Goal: Task Accomplishment & Management: Use online tool/utility

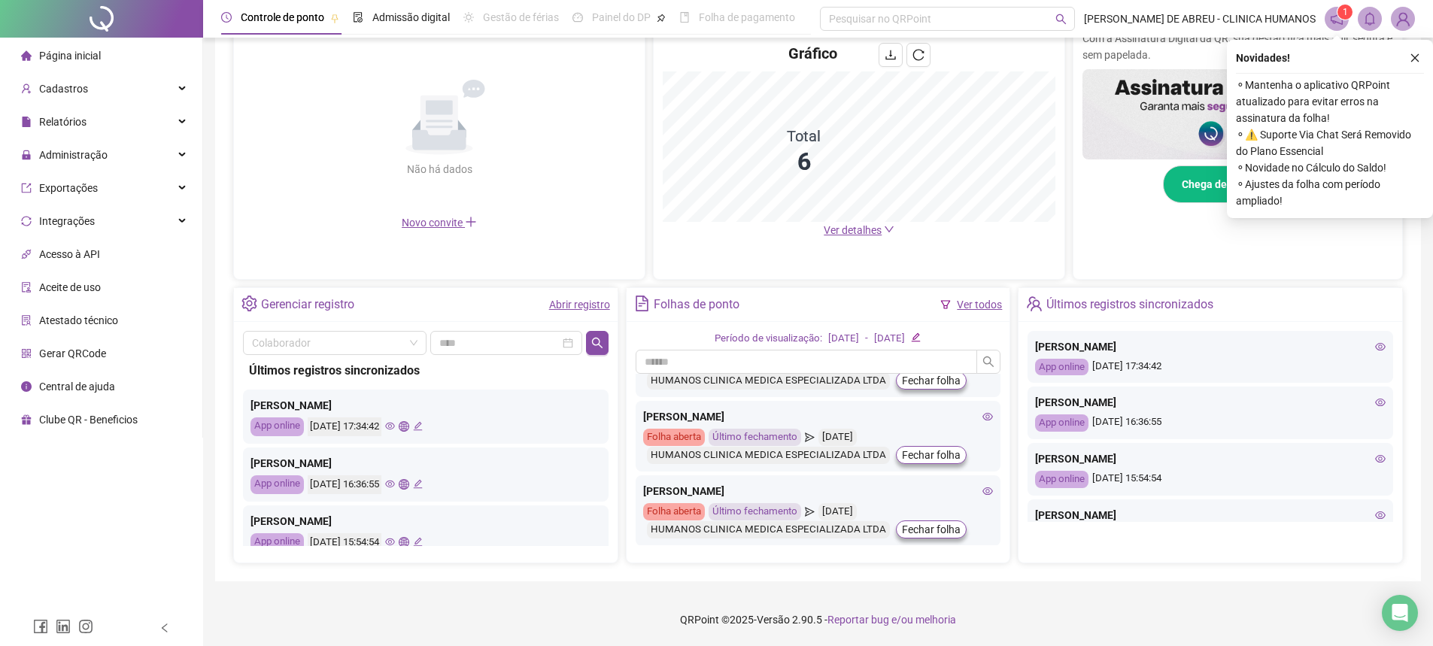
scroll to position [124, 0]
click at [1017, 442] on div "Gerenciar registro Abrir registro Colaborador Últimos registros sincronizados […" at bounding box center [818, 425] width 1170 height 276
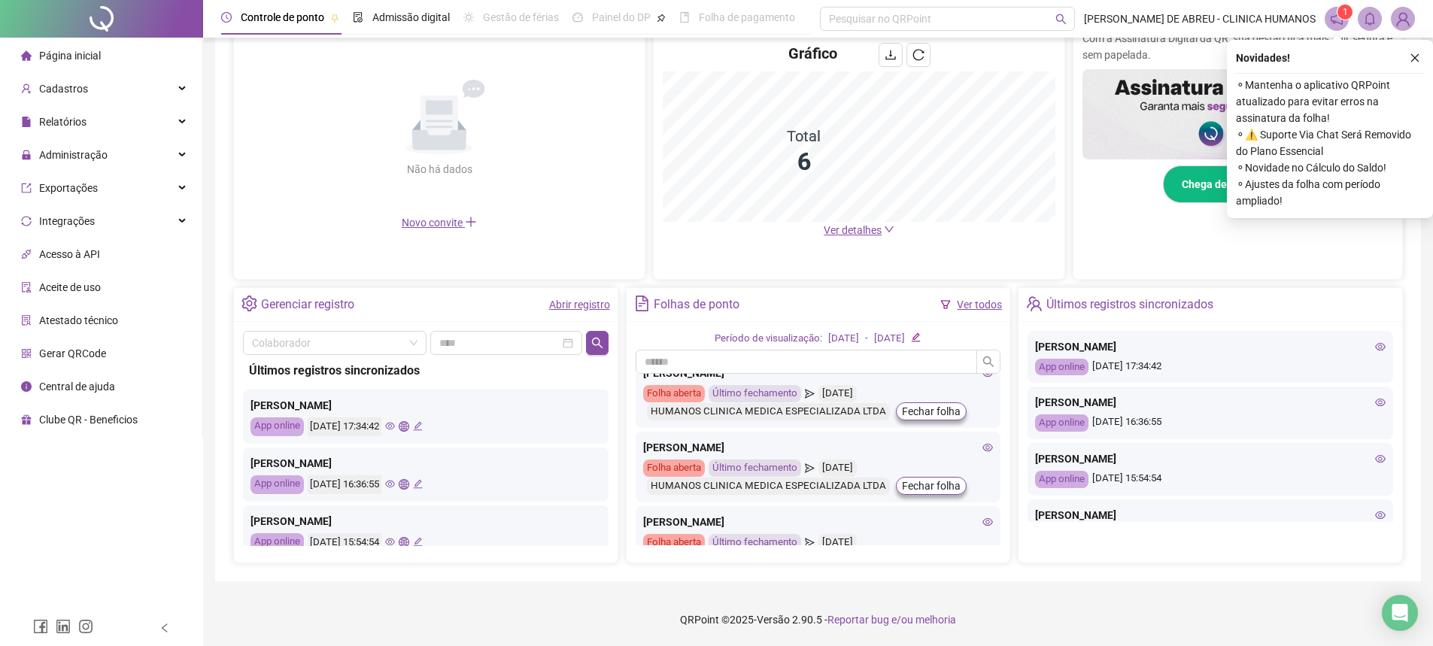
click at [921, 339] on icon "edit" at bounding box center [916, 338] width 10 height 10
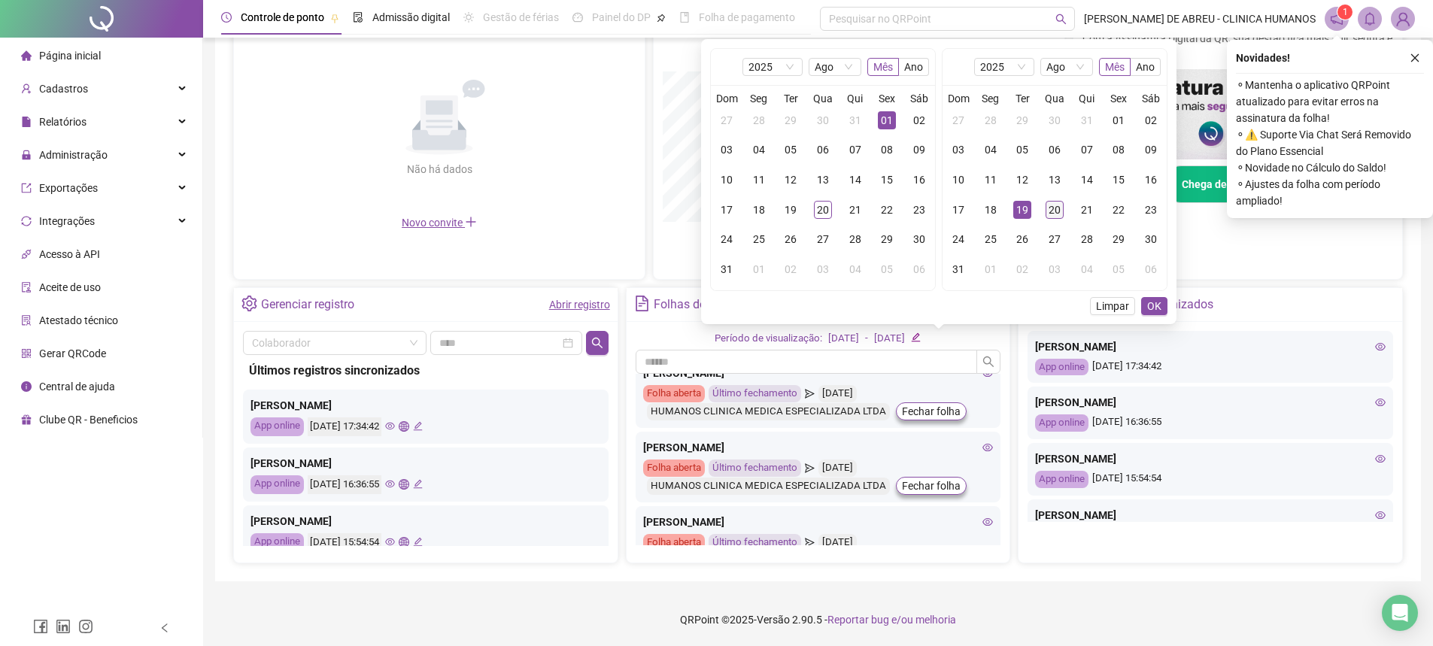
click at [1053, 208] on div "20" at bounding box center [1055, 210] width 18 height 18
click at [1154, 306] on span "OK" at bounding box center [1155, 306] width 14 height 17
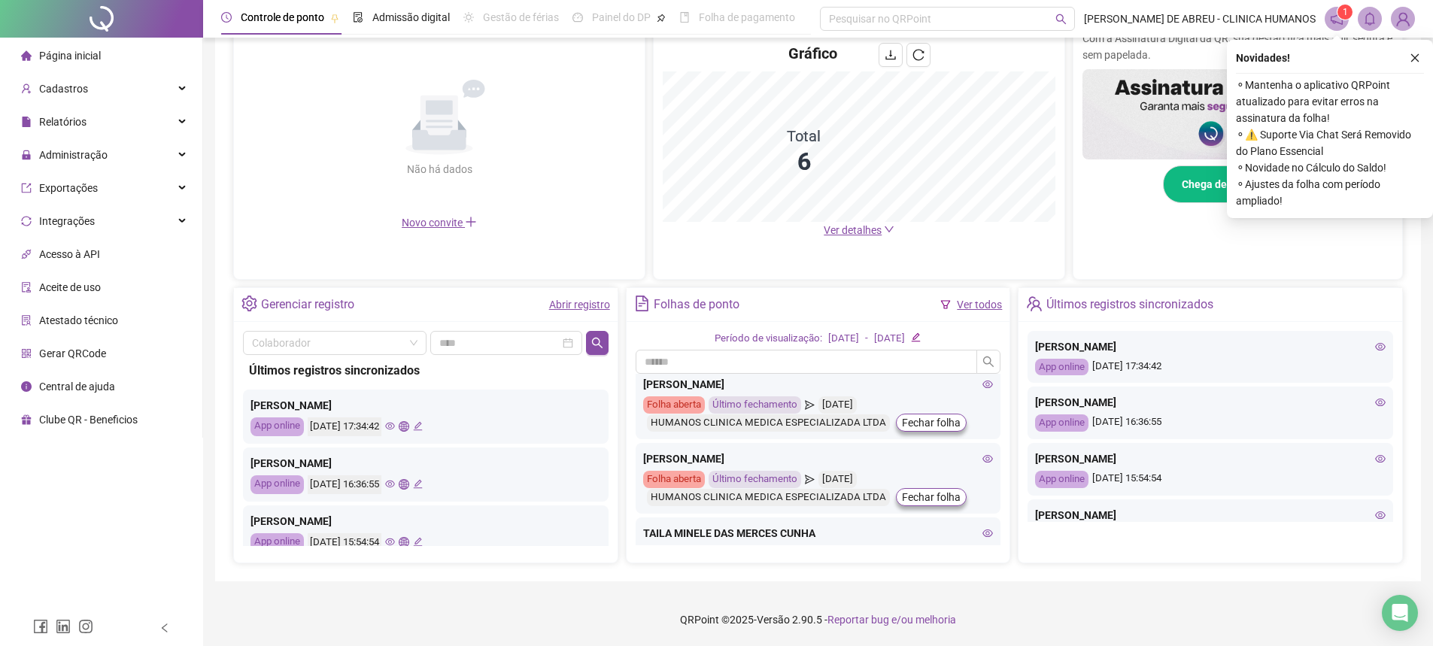
scroll to position [232, 0]
click at [983, 451] on icon "eye" at bounding box center [988, 456] width 11 height 11
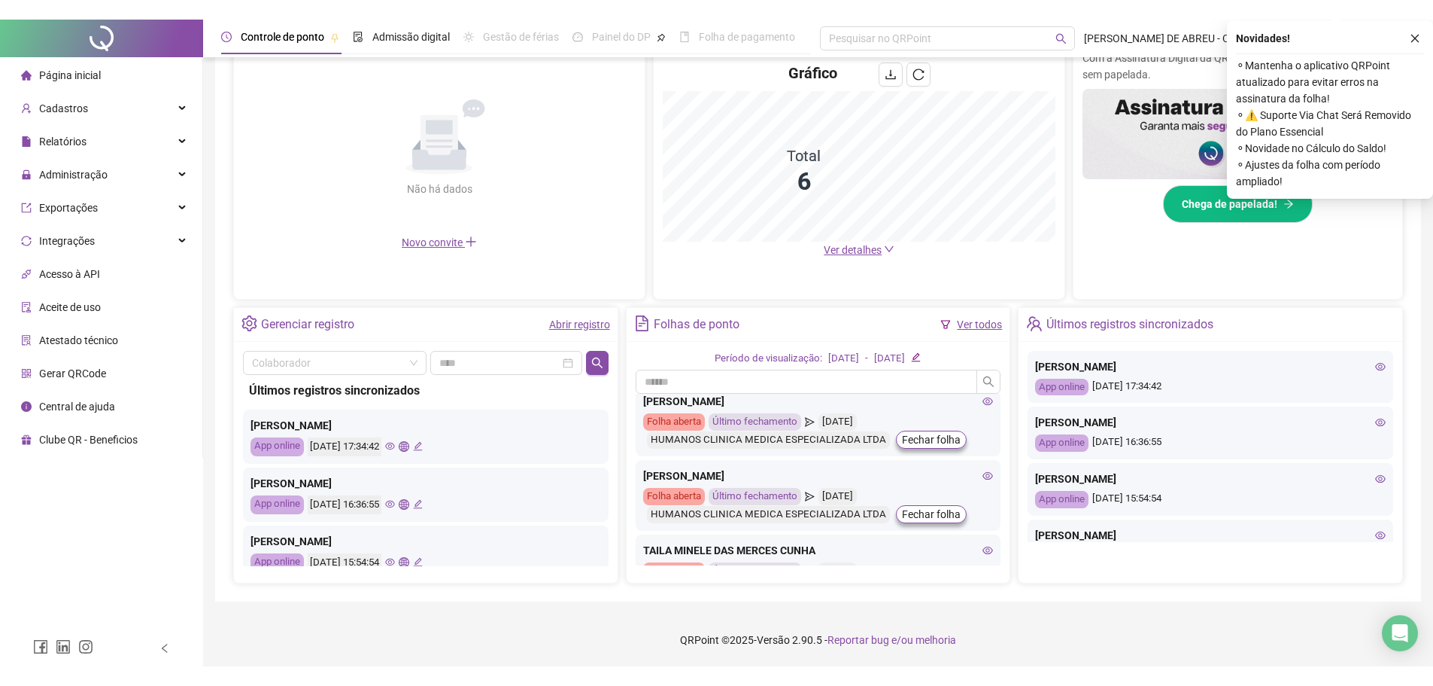
scroll to position [294, 0]
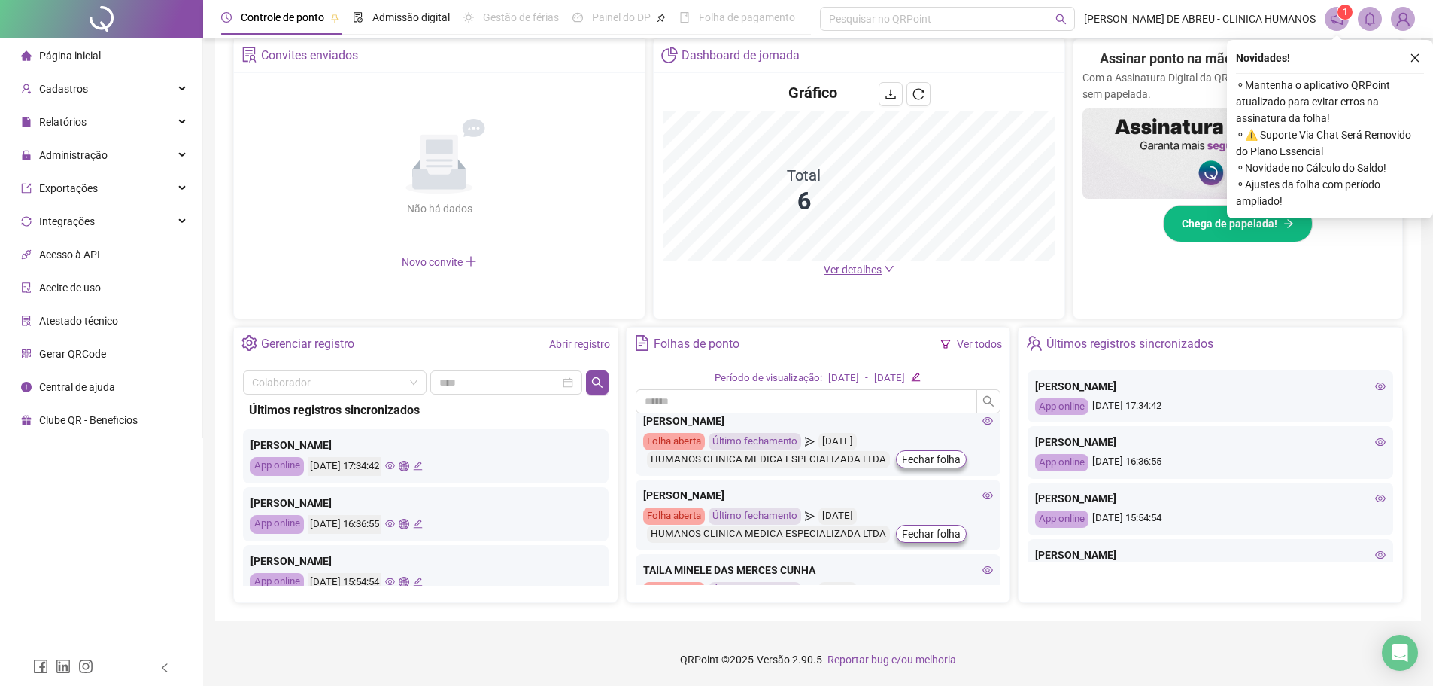
click at [983, 570] on icon "eye" at bounding box center [988, 569] width 11 height 11
click at [983, 424] on icon "eye" at bounding box center [988, 420] width 11 height 11
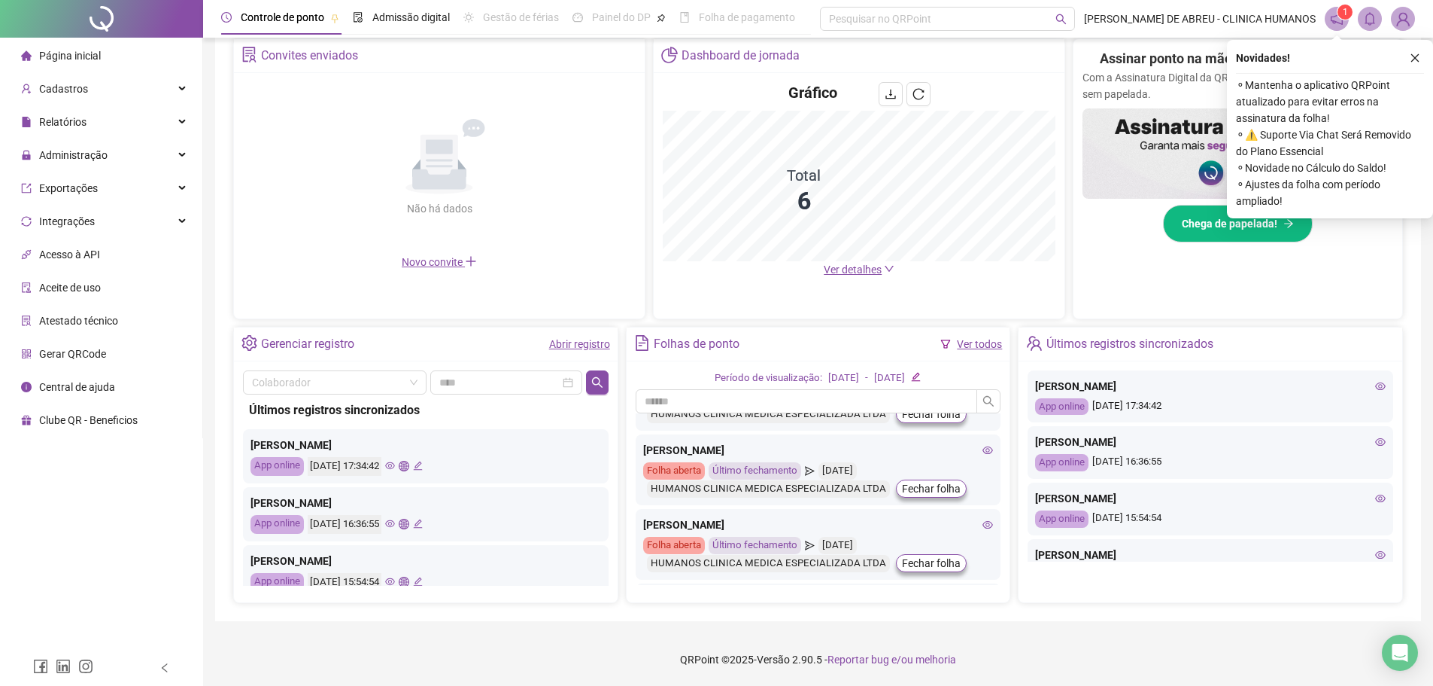
click at [983, 527] on icon "eye" at bounding box center [988, 524] width 11 height 11
click at [983, 449] on icon "eye" at bounding box center [988, 450] width 11 height 11
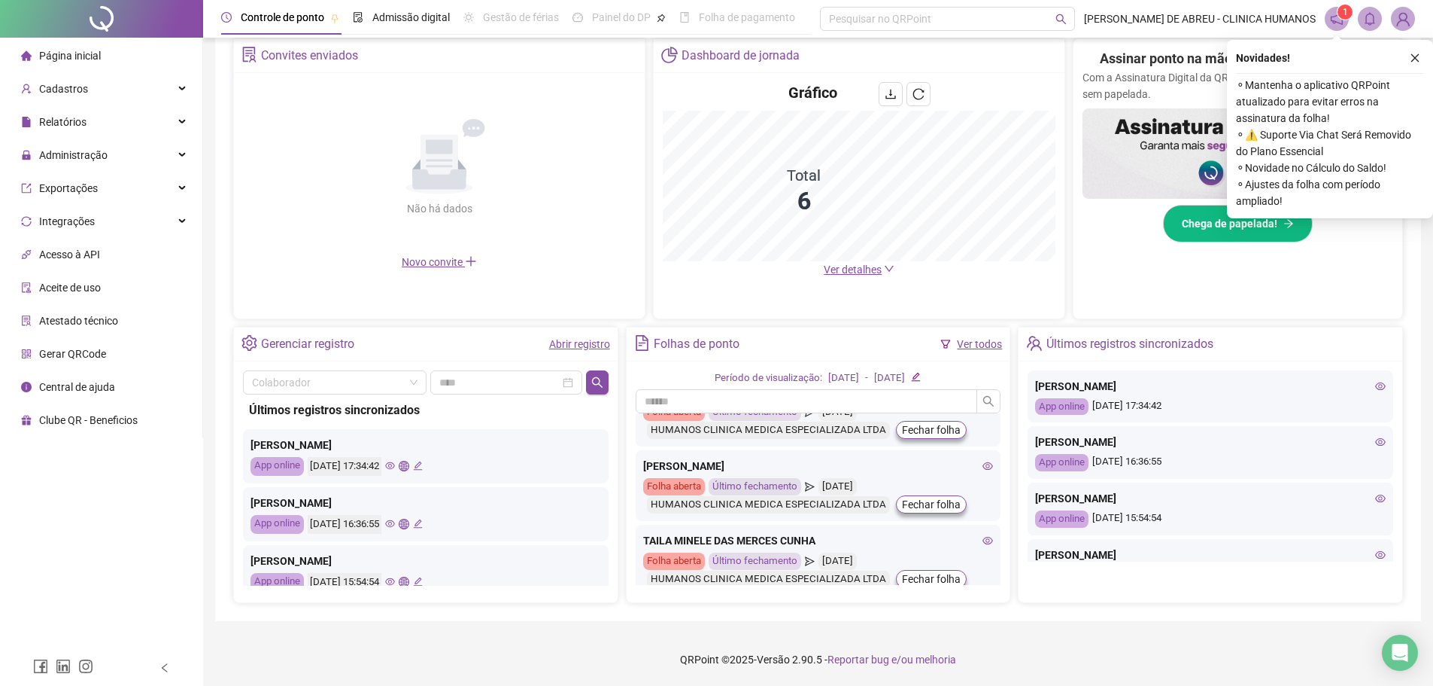
scroll to position [275, 0]
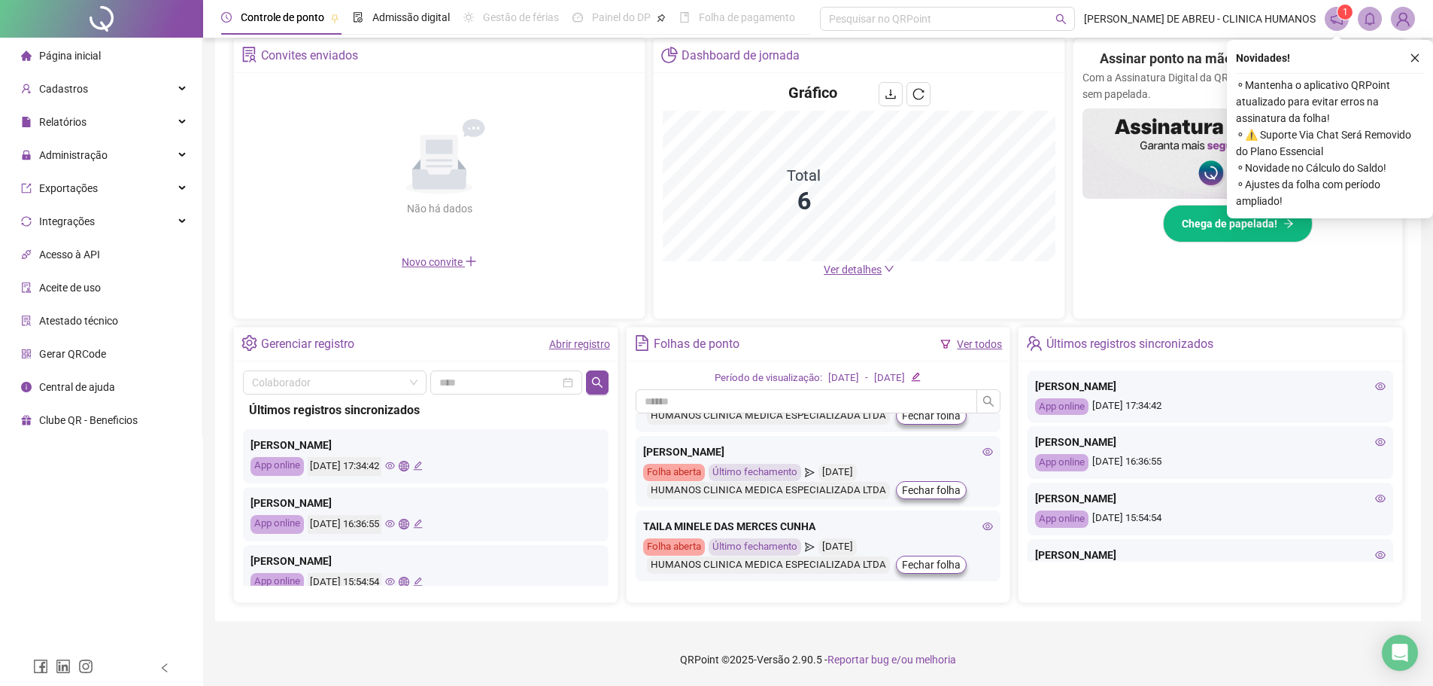
click at [983, 526] on icon "eye" at bounding box center [988, 526] width 11 height 11
